Goal: Transaction & Acquisition: Purchase product/service

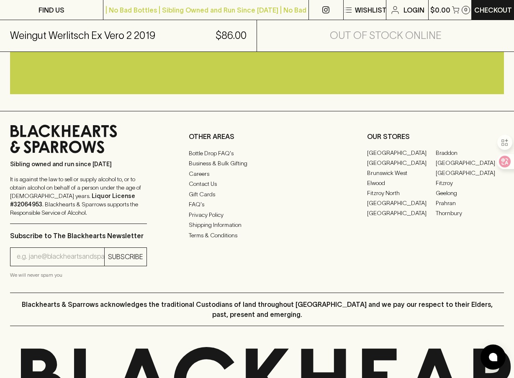
scroll to position [628, 0]
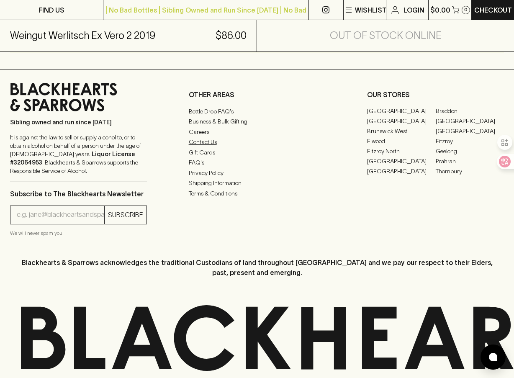
click at [216, 147] on link "Contact Us" at bounding box center [257, 142] width 137 height 10
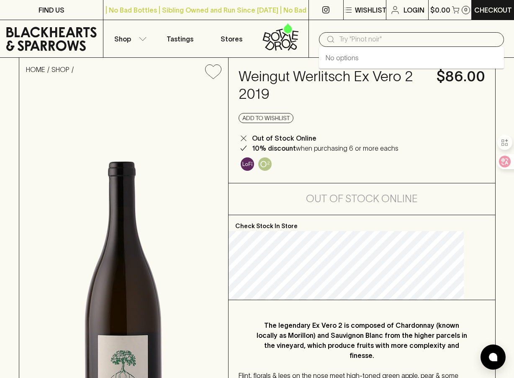
click at [372, 42] on input "text" at bounding box center [418, 39] width 158 height 13
type input "weingut"
click at [138, 40] on icon "button" at bounding box center [142, 39] width 8 height 4
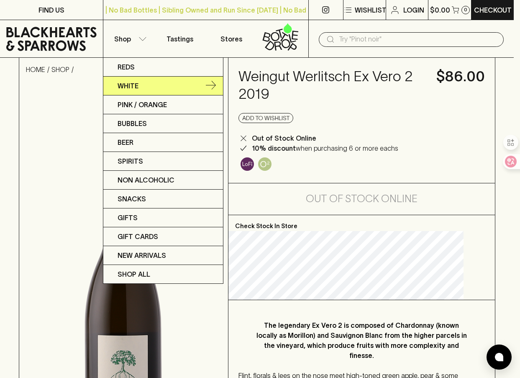
click at [215, 85] on icon at bounding box center [211, 86] width 10 height 10
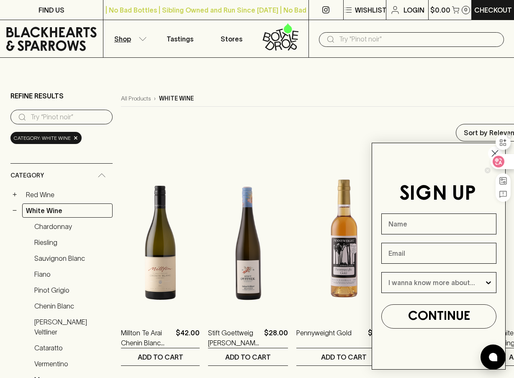
click at [492, 151] on div at bounding box center [500, 142] width 19 height 23
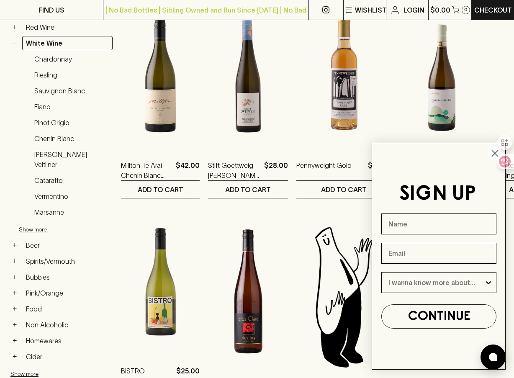
scroll to position [251, 0]
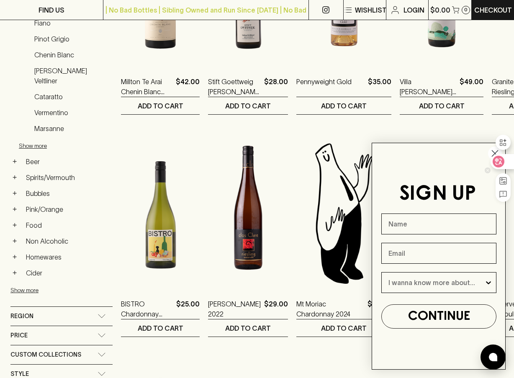
click at [491, 152] on div at bounding box center [498, 166] width 29 height 71
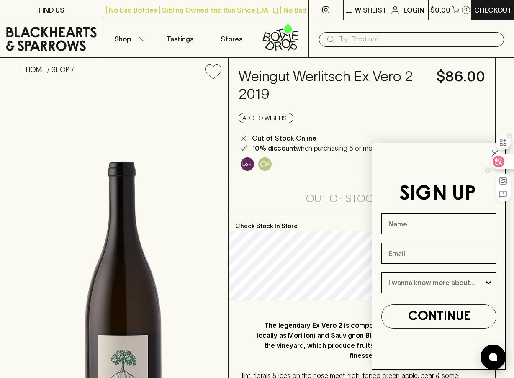
click at [495, 153] on div at bounding box center [500, 142] width 19 height 23
click at [493, 149] on div at bounding box center [500, 142] width 19 height 23
click at [369, 114] on div "Add to wishlist" at bounding box center [361, 118] width 246 height 10
click at [491, 151] on div at bounding box center [500, 142] width 19 height 23
click at [491, 151] on circle "Close dialog" at bounding box center [495, 153] width 14 height 14
